Goal: Task Accomplishment & Management: Manage account settings

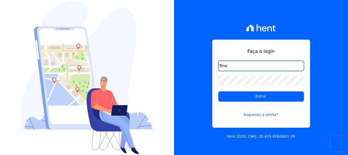
type input "[EMAIL_ADDRESS][DOMAIN_NAME]"
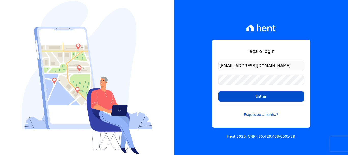
click at [258, 97] on input "Entrar" at bounding box center [262, 96] width 86 height 10
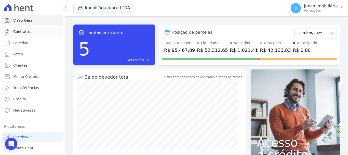
click at [21, 31] on span "Contratos" at bounding box center [21, 31] width 17 height 5
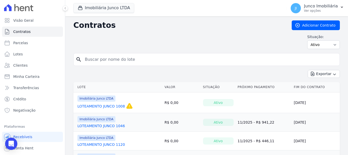
click at [126, 60] on input "search" at bounding box center [210, 59] width 256 height 10
type input "865"
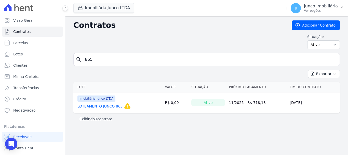
click at [110, 106] on link "LOTEAMENTO JUNCO 865" at bounding box center [100, 106] width 45 height 5
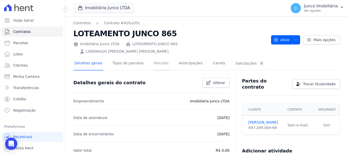
click at [153, 57] on link "Parcelas" at bounding box center [161, 64] width 17 height 14
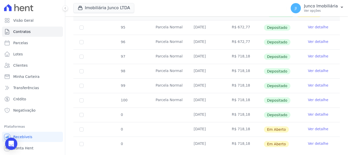
scroll to position [96, 0]
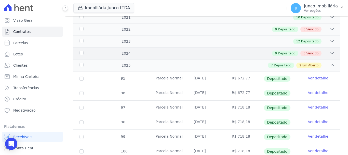
click at [312, 51] on span "Vencido" at bounding box center [313, 53] width 12 height 5
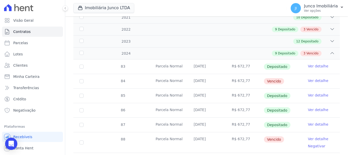
click at [309, 78] on link "Ver detalhe" at bounding box center [318, 80] width 20 height 5
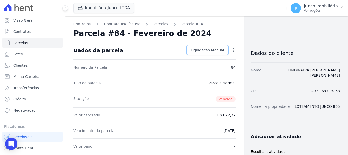
click at [208, 49] on span "Liquidação Manual" at bounding box center [207, 49] width 33 height 5
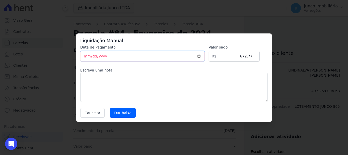
click at [205, 57] on input "2025-10-10" at bounding box center [142, 56] width 124 height 11
type input "2025-10-08"
click at [107, 84] on textarea at bounding box center [174, 87] width 188 height 29
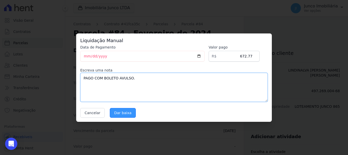
type textarea "PAGO COM BOLETO AVULSO."
click at [125, 112] on input "Dar baixa" at bounding box center [123, 113] width 26 height 10
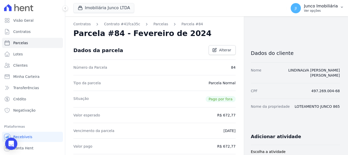
click at [318, 11] on p "Ver opções" at bounding box center [321, 11] width 34 height 4
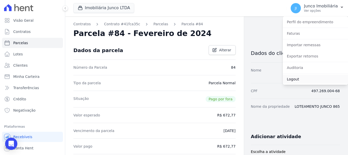
click at [296, 80] on link "Logout" at bounding box center [315, 78] width 65 height 9
